Goal: Task Accomplishment & Management: Complete application form

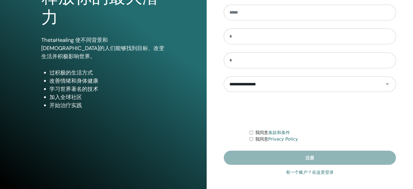
scroll to position [72, 0]
click at [299, 172] on link "有一个账户？在这里登录" at bounding box center [310, 172] width 48 height 7
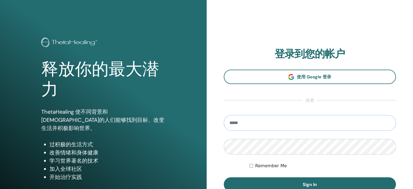
click at [262, 119] on input "email" at bounding box center [310, 123] width 172 height 16
type input "**********"
click at [224, 177] on button "Sign In" at bounding box center [310, 184] width 172 height 14
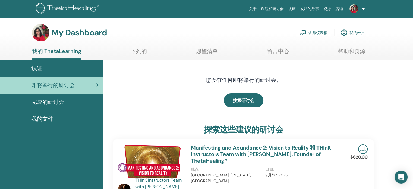
click at [315, 32] on link "讲师仪表板" at bounding box center [314, 33] width 28 height 12
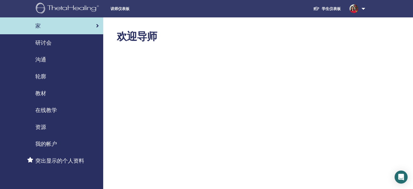
click at [52, 45] on div "研讨会" at bounding box center [51, 43] width 95 height 8
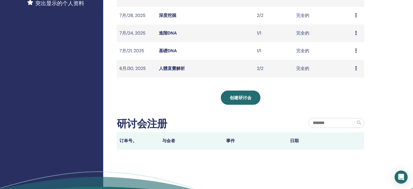
scroll to position [190, 0]
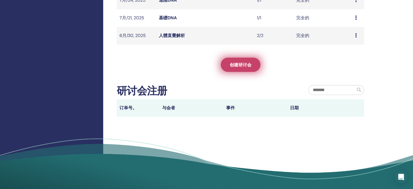
click at [240, 64] on span "创建研讨会" at bounding box center [241, 65] width 22 height 6
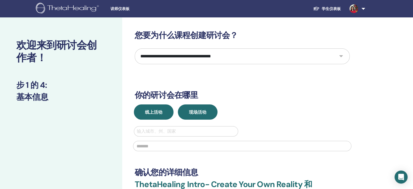
click at [161, 110] on span "线上活动" at bounding box center [153, 112] width 17 height 6
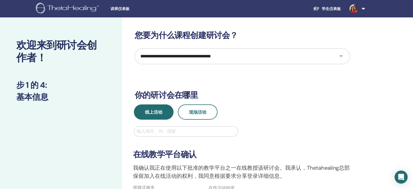
drag, startPoint x: 342, startPoint y: 57, endPoint x: 332, endPoint y: 57, distance: 10.1
click at [342, 57] on select "**********" at bounding box center [242, 56] width 215 height 16
select select "*"
click at [135, 48] on select "**********" at bounding box center [242, 56] width 215 height 16
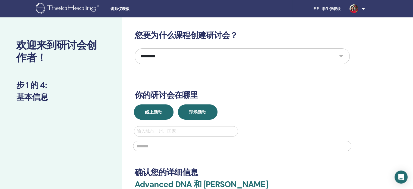
drag, startPoint x: 159, startPoint y: 110, endPoint x: 164, endPoint y: 113, distance: 6.5
click at [159, 109] on span "线上活动" at bounding box center [153, 112] width 17 height 6
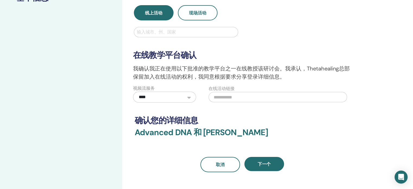
scroll to position [109, 0]
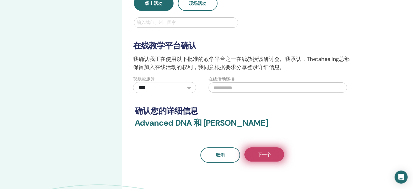
click at [265, 154] on span "下一个" at bounding box center [264, 155] width 13 height 6
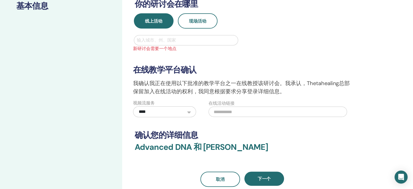
scroll to position [81, 0]
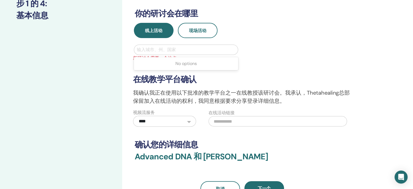
click at [176, 50] on div at bounding box center [186, 50] width 98 height 8
type input "**"
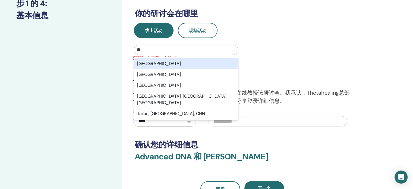
click at [169, 63] on div "[GEOGRAPHIC_DATA]" at bounding box center [186, 63] width 104 height 11
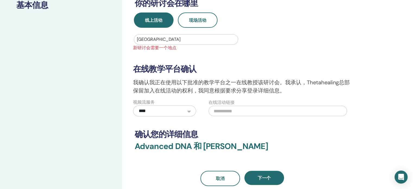
scroll to position [109, 0]
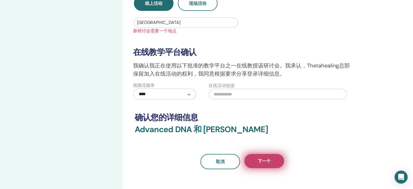
click at [271, 162] on button "下一个" at bounding box center [264, 161] width 40 height 14
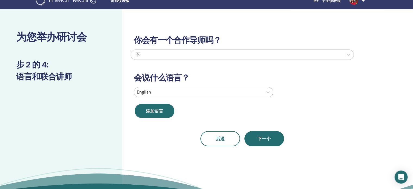
scroll to position [0, 0]
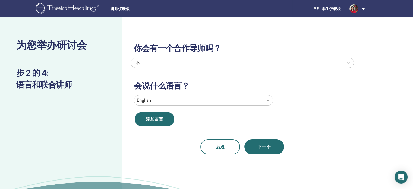
click at [269, 100] on icon at bounding box center [267, 99] width 5 height 5
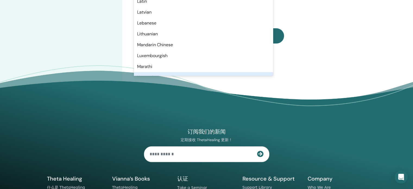
scroll to position [270, 0]
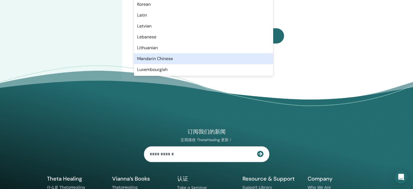
click at [193, 57] on div "Mandarin Chinese" at bounding box center [203, 58] width 139 height 11
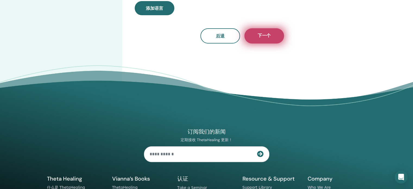
click at [264, 37] on span "下一个" at bounding box center [264, 36] width 13 height 7
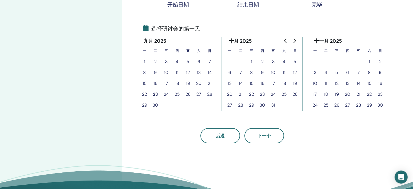
click at [155, 93] on button "23" at bounding box center [155, 94] width 11 height 11
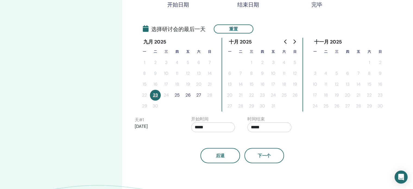
click at [188, 94] on button "26" at bounding box center [187, 95] width 11 height 11
